Goal: Information Seeking & Learning: Learn about a topic

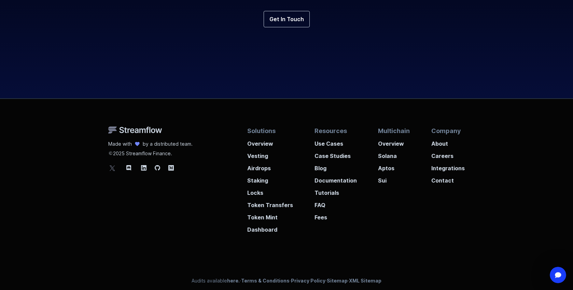
scroll to position [2555, 0]
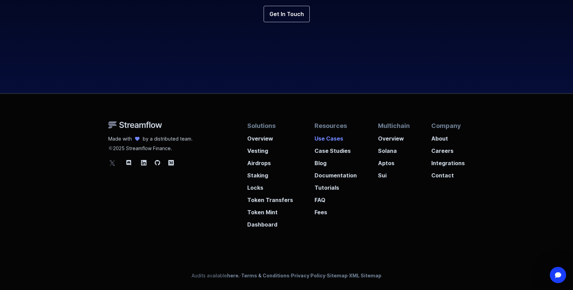
click at [323, 141] on p "Use Cases" at bounding box center [335, 136] width 42 height 12
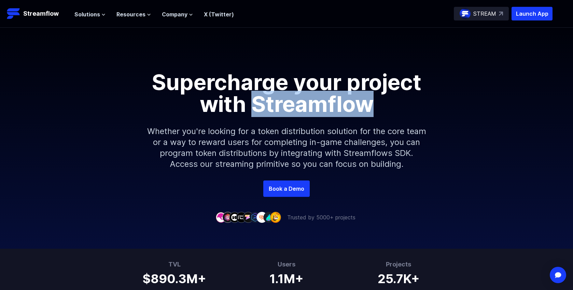
drag, startPoint x: 256, startPoint y: 106, endPoint x: 409, endPoint y: 110, distance: 152.6
click at [409, 110] on h1 "Supercharge your project with Streamflow" at bounding box center [286, 93] width 307 height 44
